Goal: Transaction & Acquisition: Download file/media

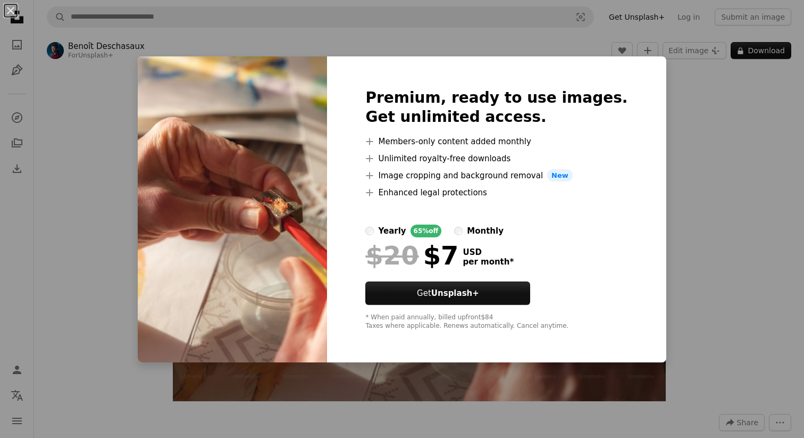
click at [720, 96] on div "An X shape Premium, ready to use images. Get unlimited access. A plus sign Memb…" at bounding box center [402, 219] width 804 height 438
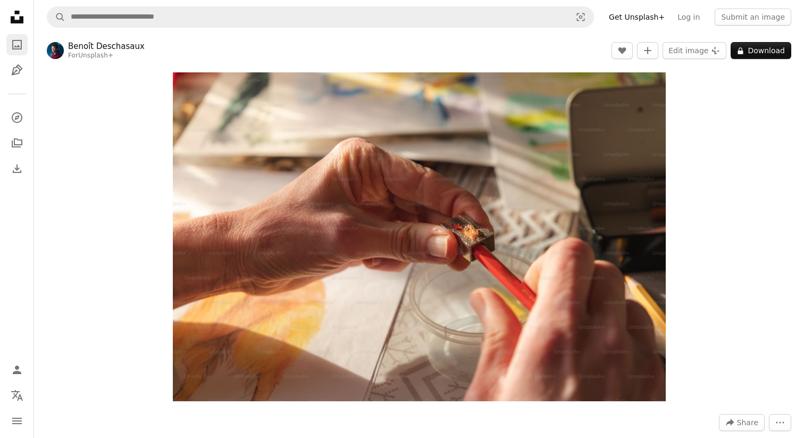
click at [13, 40] on icon "Photos" at bounding box center [17, 45] width 10 height 10
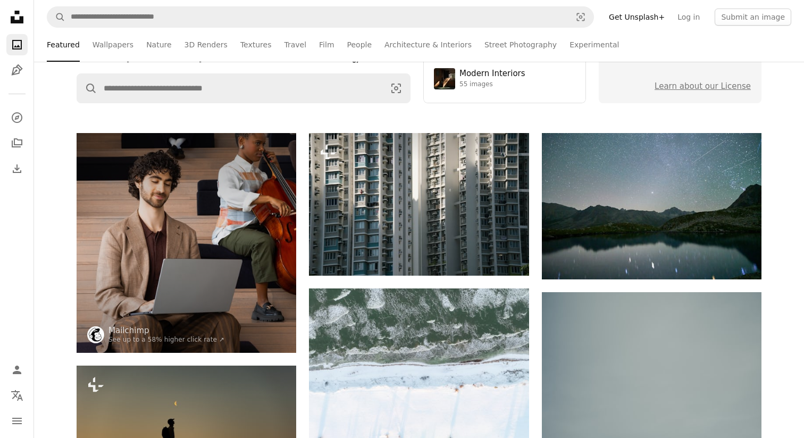
scroll to position [152, 0]
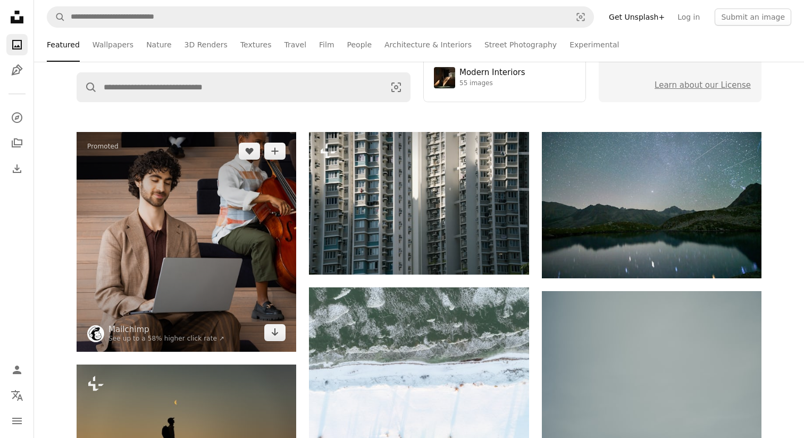
click at [231, 189] on img at bounding box center [187, 242] width 220 height 220
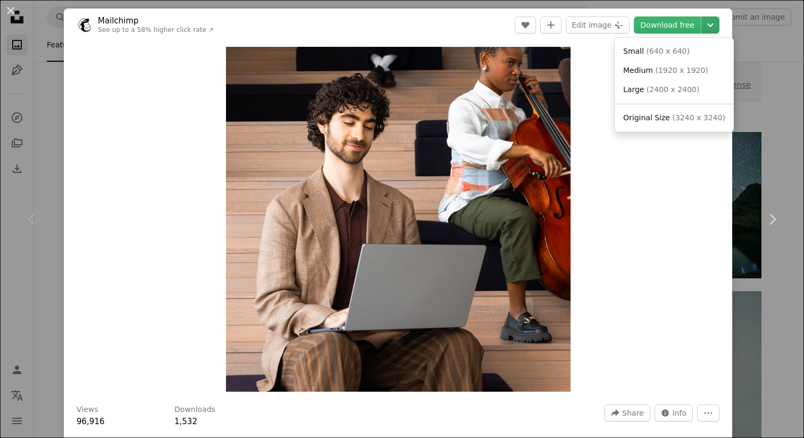
click at [717, 23] on icon "Chevron down" at bounding box center [710, 25] width 17 height 13
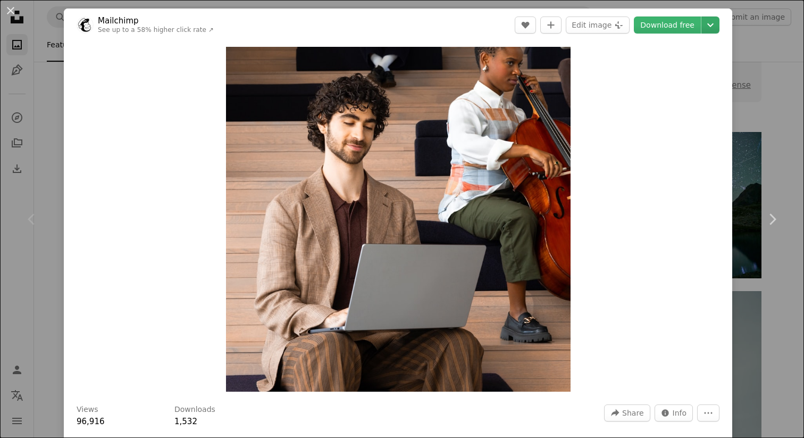
click at [717, 23] on icon "Chevron down" at bounding box center [710, 25] width 17 height 13
click at [778, 65] on div "An X shape Chevron left Chevron right Mailchimp See up to a 58% higher click ra…" at bounding box center [402, 219] width 804 height 438
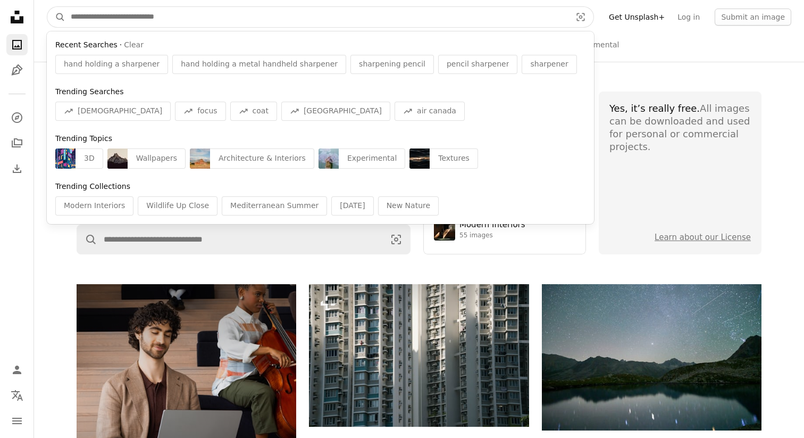
click at [356, 23] on input "Find visuals sitewide" at bounding box center [316, 17] width 502 height 20
paste input "**********"
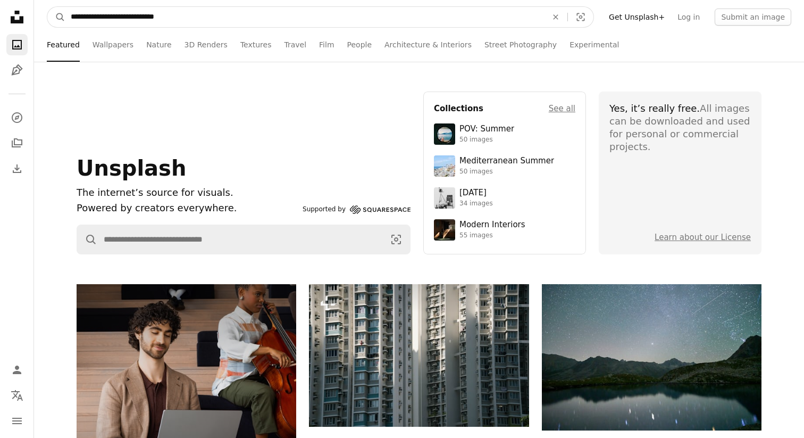
type input "**********"
click at [47, 7] on button "A magnifying glass" at bounding box center [56, 17] width 18 height 20
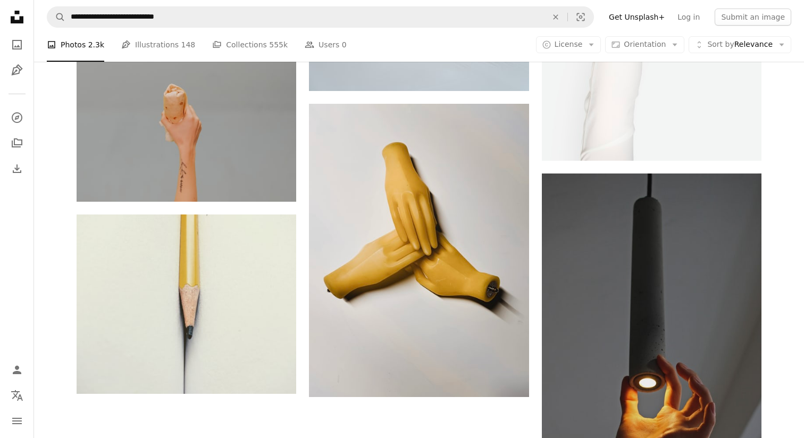
scroll to position [1840, 0]
